Goal: Task Accomplishment & Management: Manage account settings

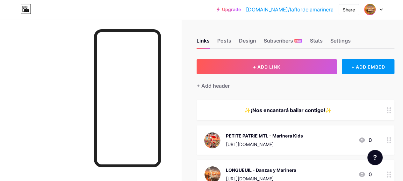
click at [380, 10] on icon at bounding box center [380, 10] width 3 height 2
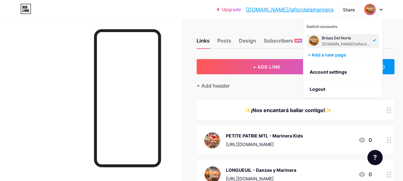
click at [209, 18] on div "Upgrade [DOMAIN_NAME]/laflor... [DOMAIN_NAME]/laflordelamarinera Share Switch a…" at bounding box center [201, 9] width 403 height 19
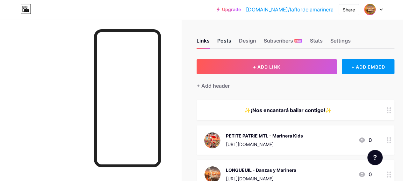
click at [229, 43] on div "Posts" at bounding box center [224, 42] width 14 height 11
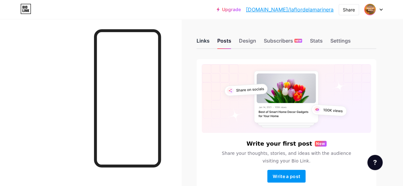
click at [207, 41] on div "Links" at bounding box center [202, 42] width 13 height 11
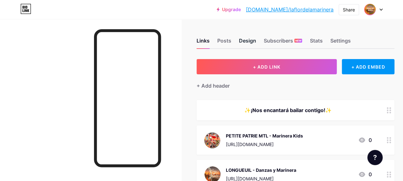
click at [250, 43] on div "Design" at bounding box center [247, 42] width 17 height 11
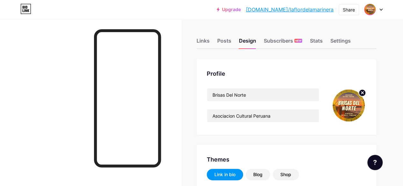
type input "#0938b5"
type input "#fab463"
type input "#ffffff"
click at [362, 92] on icon at bounding box center [362, 93] width 2 height 2
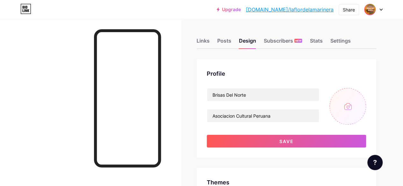
click at [347, 107] on input "file" at bounding box center [347, 106] width 37 height 37
type input "C:\fakepath\Création sans titre (1).png"
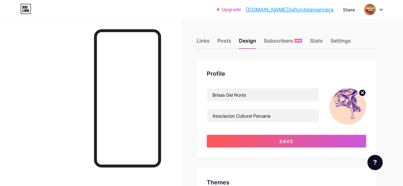
click at [361, 93] on circle at bounding box center [361, 92] width 7 height 7
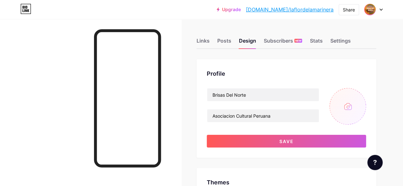
click at [348, 108] on input "file" at bounding box center [347, 106] width 37 height 37
type input "C:\fakepath\Création sans titre (2).png"
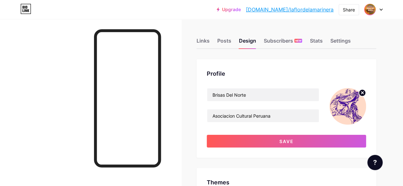
click at [362, 93] on icon at bounding box center [362, 93] width 2 height 2
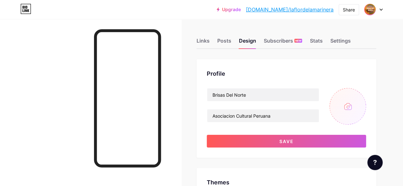
click at [369, 77] on div "Profile Brisas Del Norte Asociacion Cultural Peruana Save" at bounding box center [285, 108] width 179 height 99
click at [346, 107] on input "file" at bounding box center [347, 106] width 37 height 37
type input "C:\fakepath\Création sans titre (3).png"
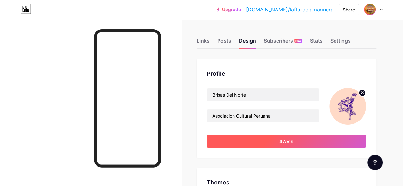
click at [311, 140] on button "Save" at bounding box center [286, 141] width 159 height 13
type input "#0938b5"
type input "#ffffff"
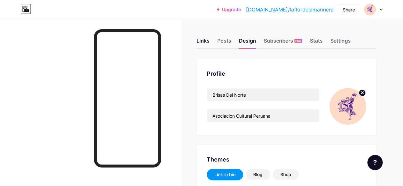
click at [202, 42] on div "Links" at bounding box center [202, 42] width 13 height 11
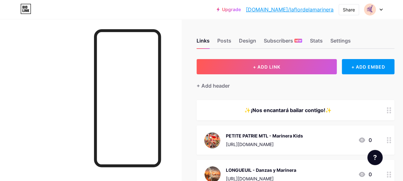
click at [352, 87] on div "+ Add header" at bounding box center [295, 82] width 198 height 16
click at [246, 44] on div "Design" at bounding box center [247, 42] width 17 height 11
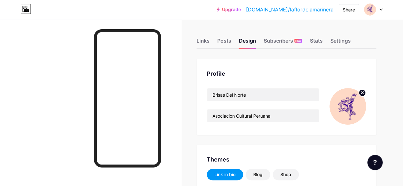
click at [346, 93] on img at bounding box center [347, 106] width 37 height 37
type input "#0938b5"
type input "#fab463"
type input "#ffffff"
click at [363, 93] on circle at bounding box center [361, 92] width 7 height 7
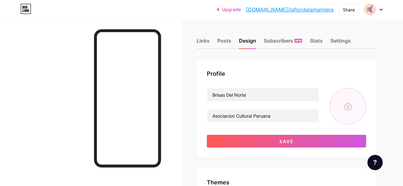
click at [348, 106] on input "file" at bounding box center [347, 106] width 37 height 37
type input "C:\fakepath\Capture d’écran [DATE] 114051.png"
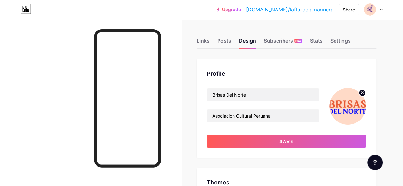
click at [362, 93] on icon at bounding box center [362, 93] width 2 height 2
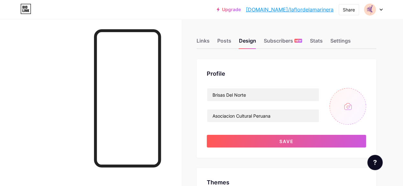
click at [345, 106] on input "file" at bounding box center [347, 106] width 37 height 37
type input "C:\fakepath\Capture d’écran [DATE] 114151.png"
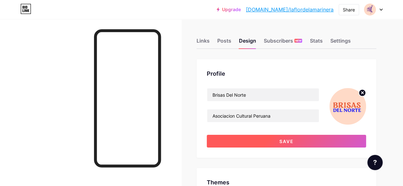
click at [267, 142] on button "Save" at bounding box center [286, 141] width 159 height 13
type input "#0938b5"
type input "#ffffff"
